Goal: Use online tool/utility: Use online tool/utility

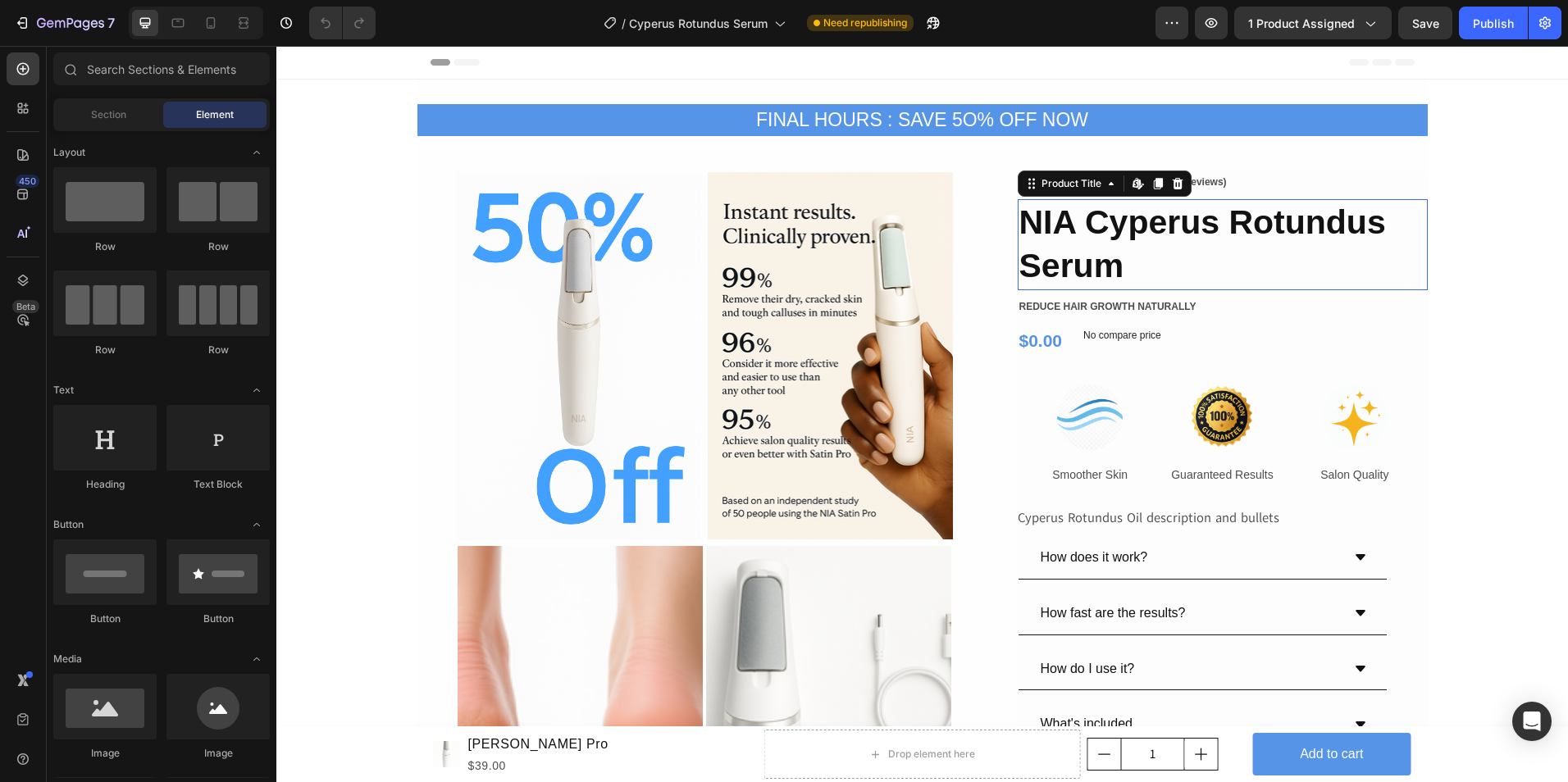
click at [1115, 264] on h2 "NIA Cyperus Rotundus Serum" at bounding box center [1222, 245] width 410 height 91
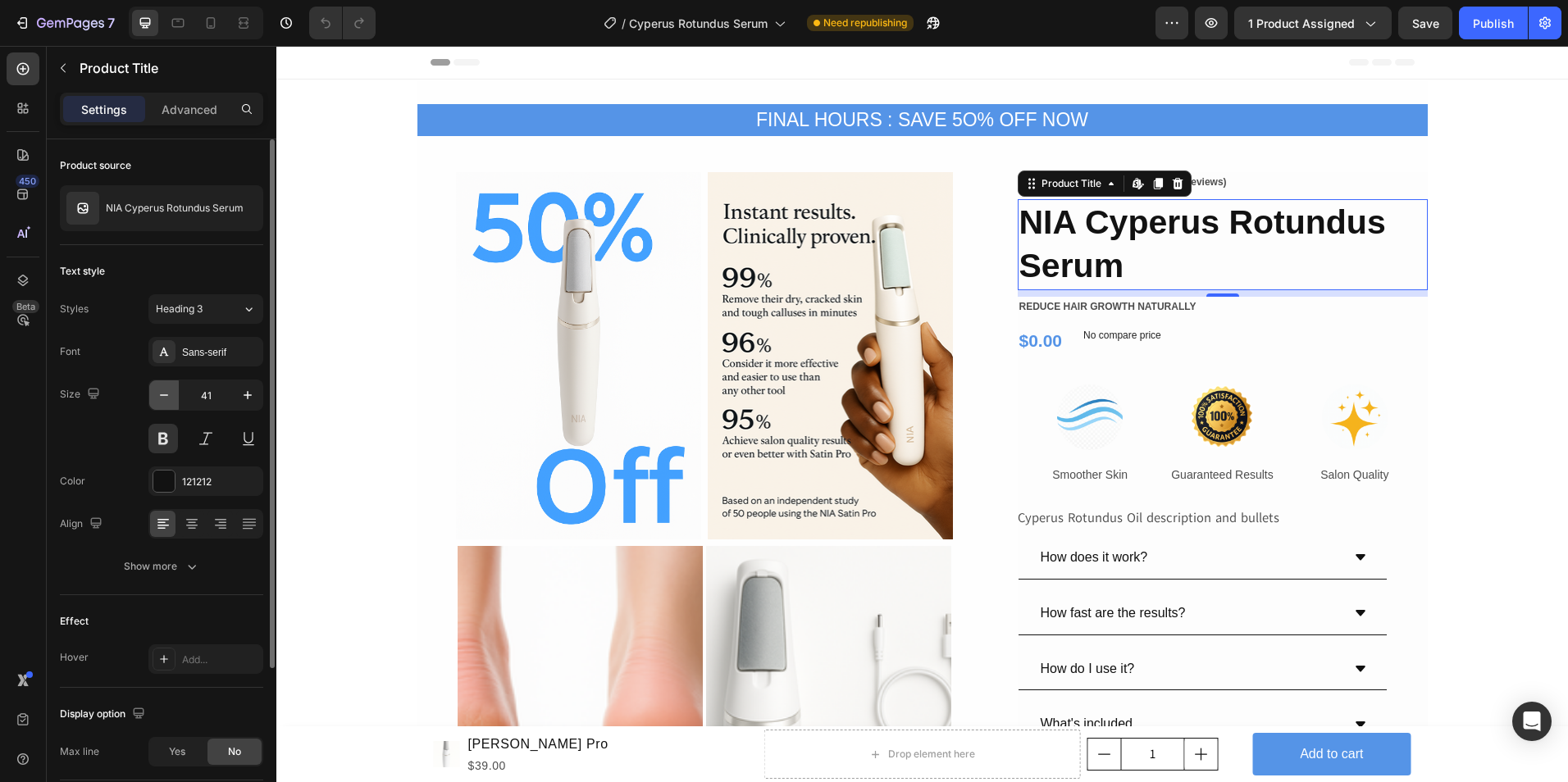
click at [161, 399] on icon "button" at bounding box center [164, 395] width 16 height 16
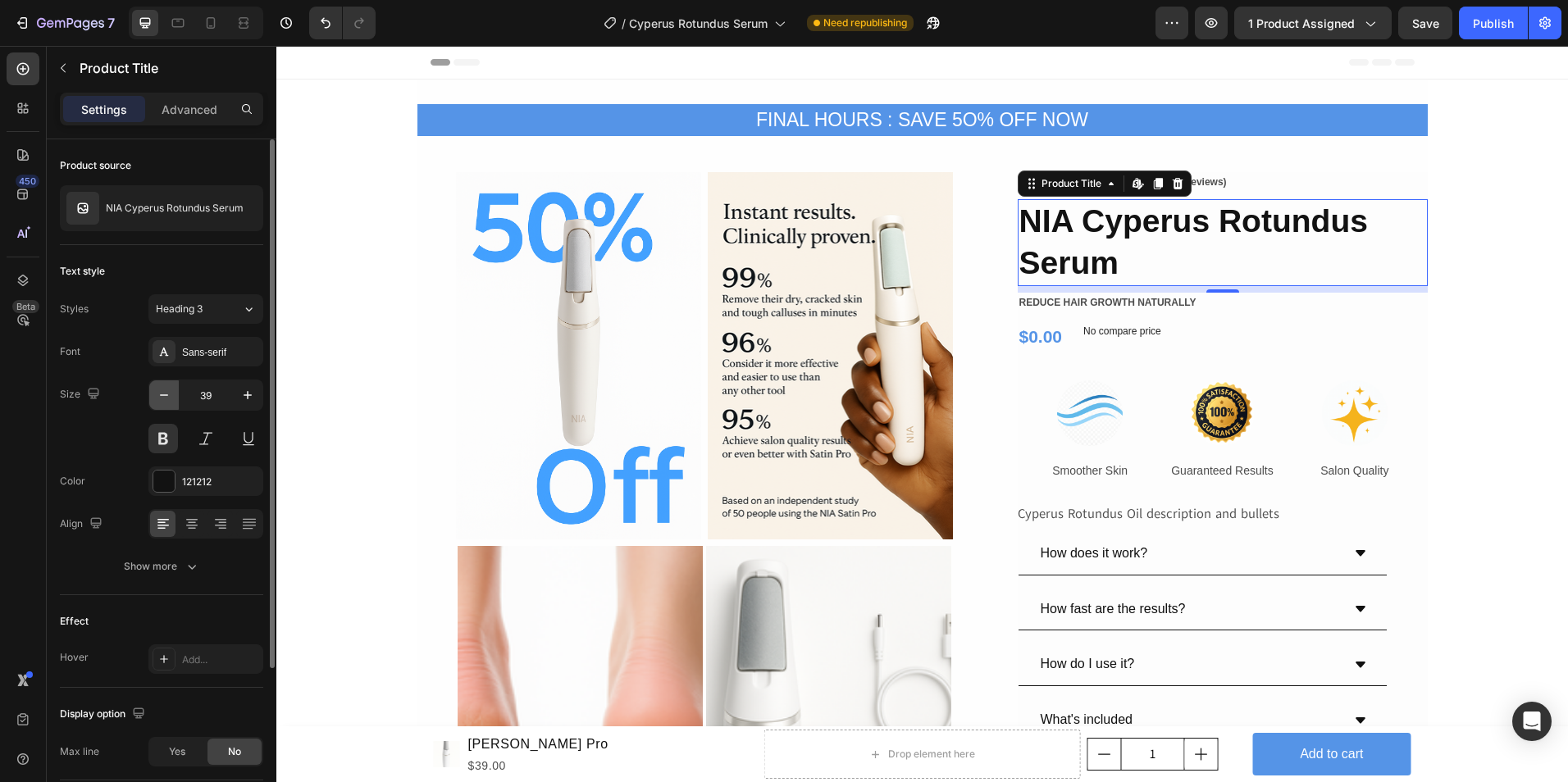
click at [161, 399] on icon "button" at bounding box center [164, 395] width 16 height 16
click at [163, 396] on icon "button" at bounding box center [164, 395] width 16 height 16
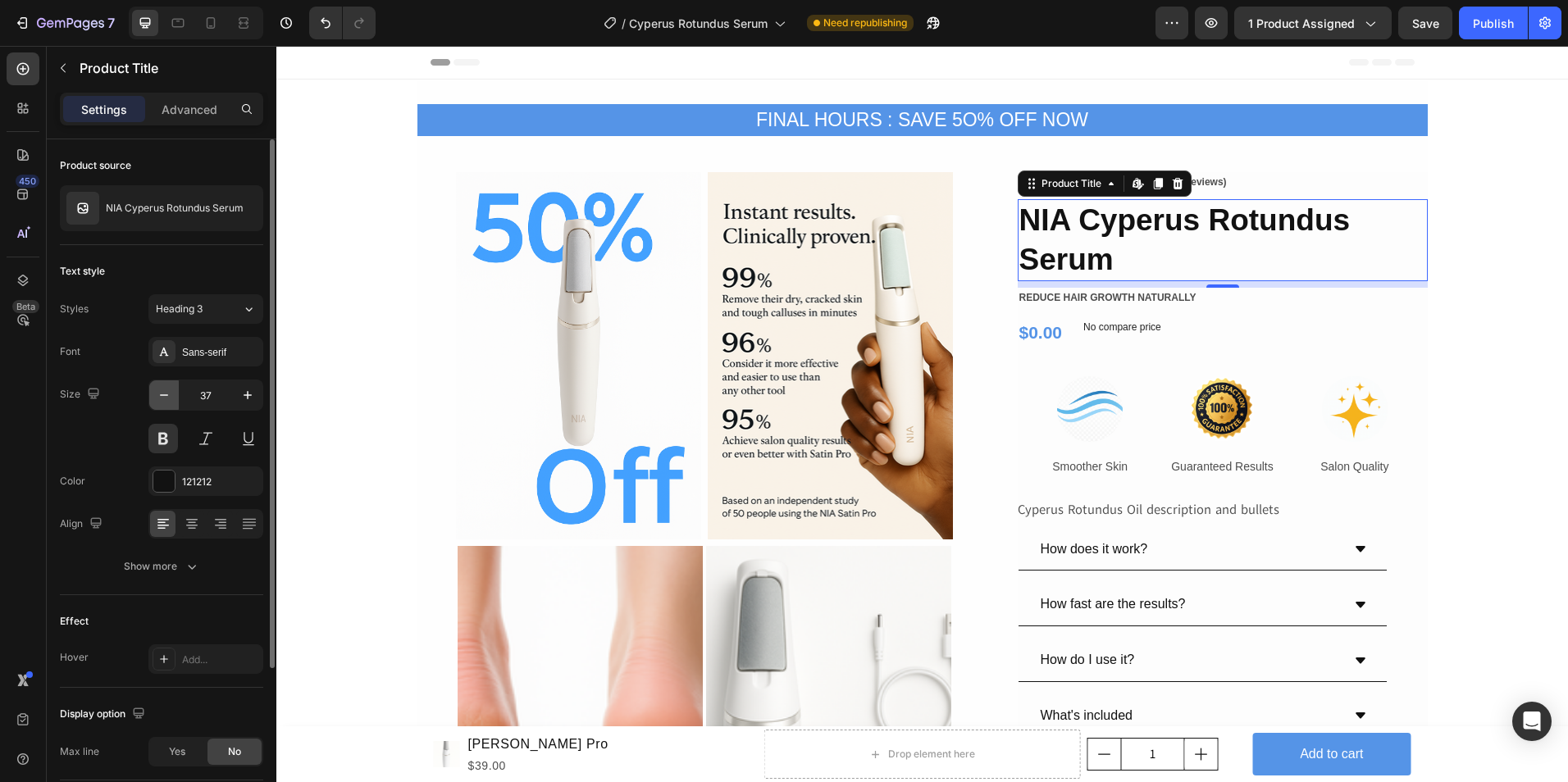
click at [163, 396] on icon "button" at bounding box center [164, 395] width 16 height 16
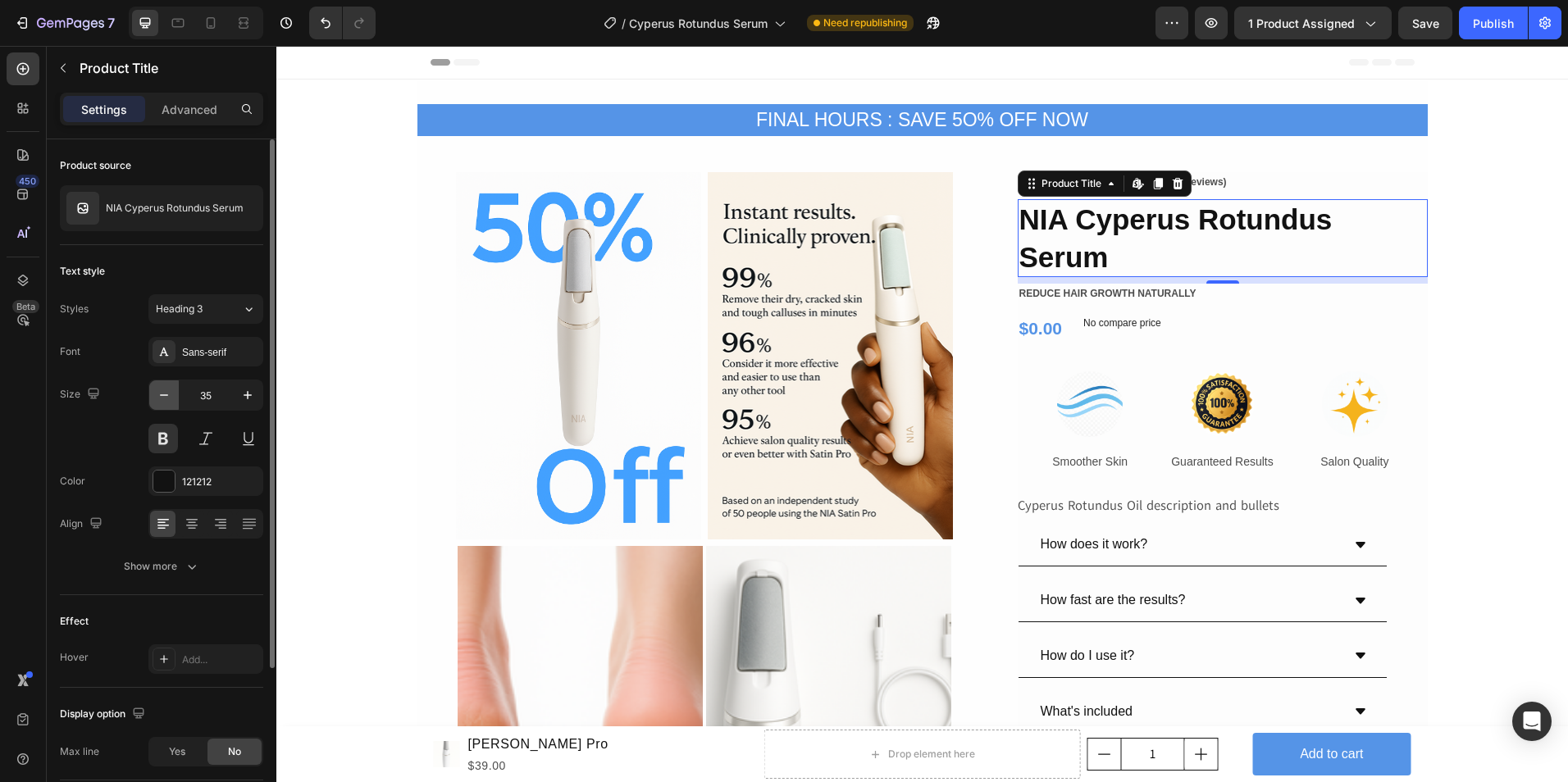
click at [163, 396] on icon "button" at bounding box center [164, 395] width 16 height 16
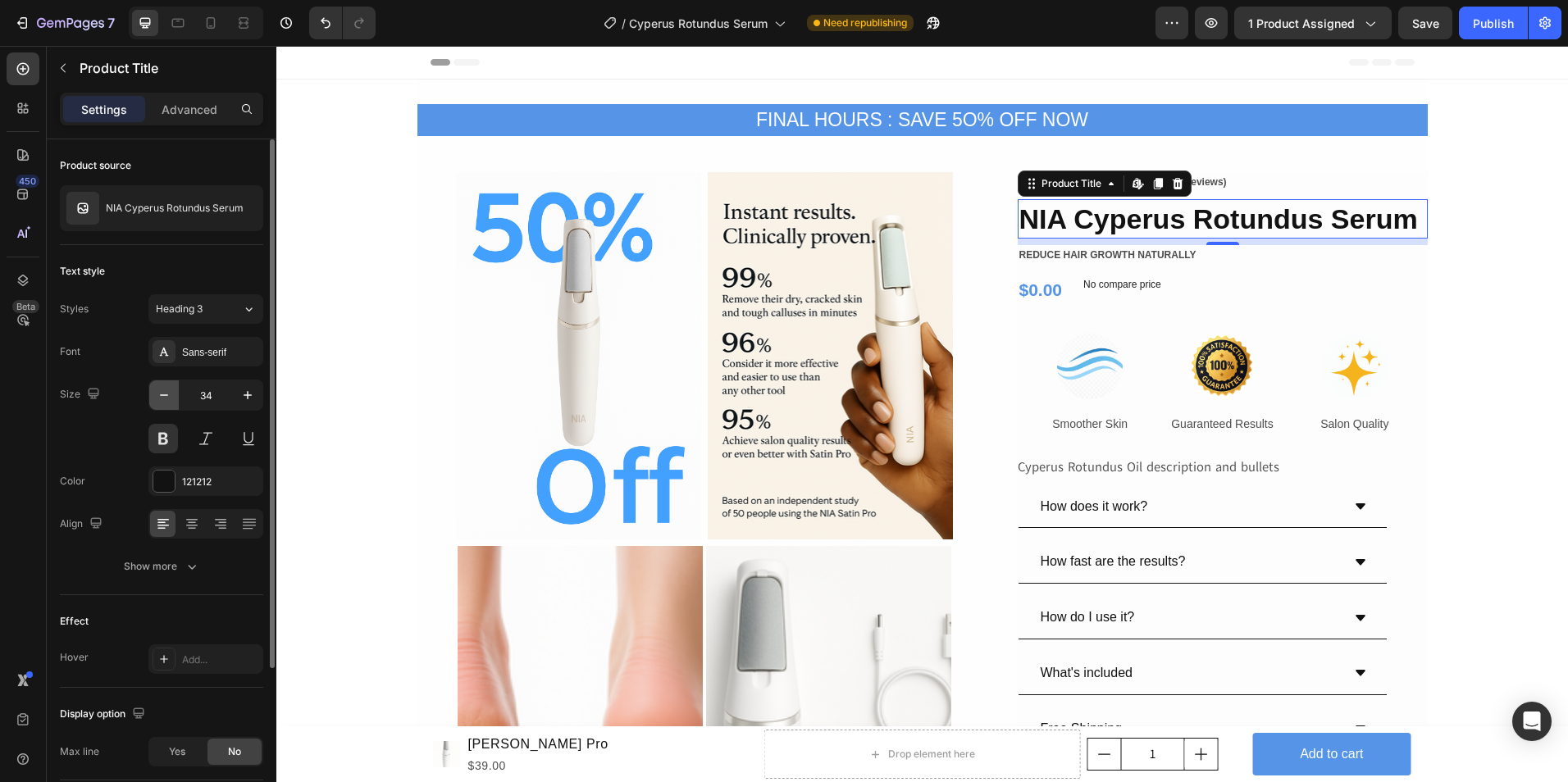
click at [163, 396] on icon "button" at bounding box center [164, 395] width 16 height 16
click at [246, 394] on icon "button" at bounding box center [247, 395] width 16 height 16
type input "34"
